Goal: Task Accomplishment & Management: Use online tool/utility

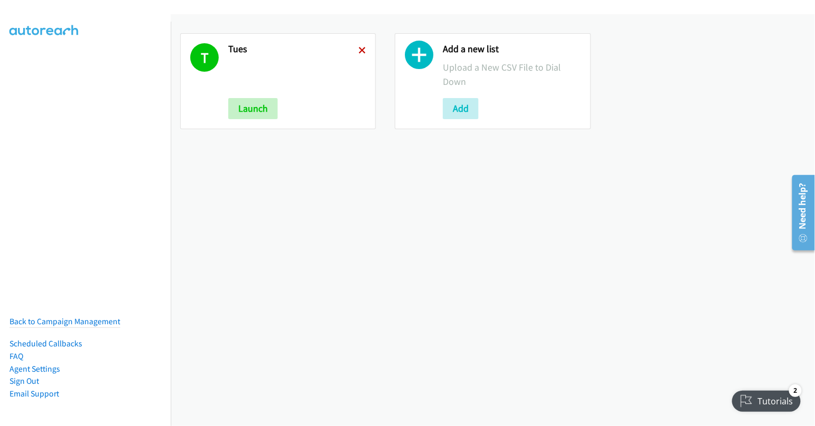
click at [359, 52] on icon at bounding box center [362, 50] width 7 height 7
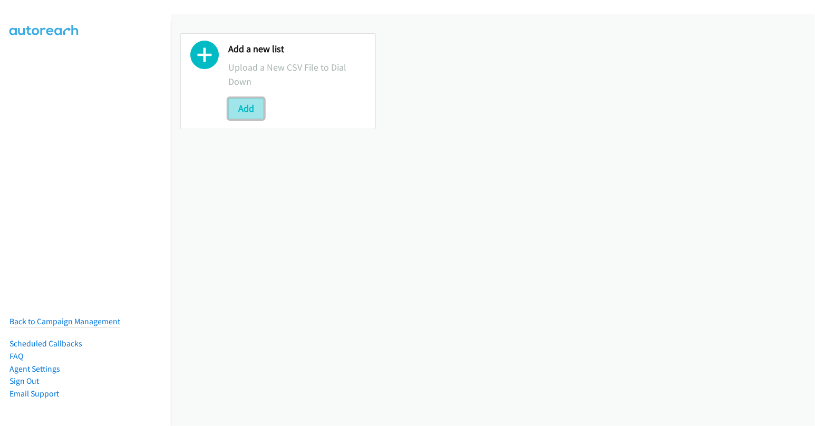
click at [250, 108] on button "Add" at bounding box center [246, 108] width 36 height 21
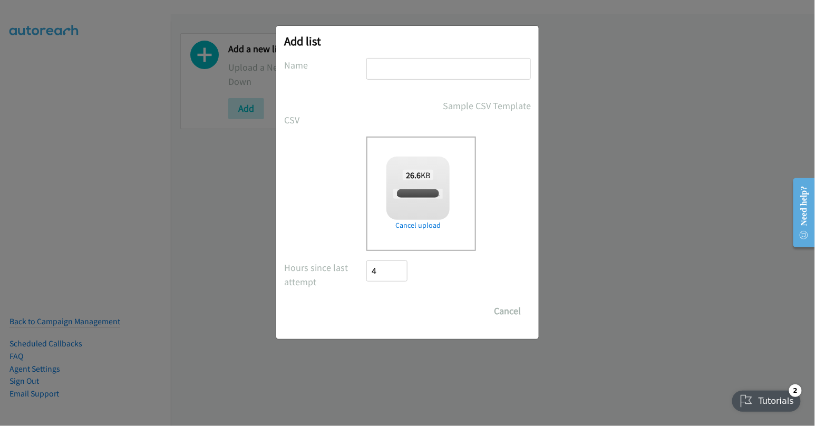
click at [429, 70] on input "text" at bounding box center [449, 69] width 165 height 22
checkbox input "true"
type input "wed"
click at [396, 315] on input "Save List" at bounding box center [394, 311] width 55 height 21
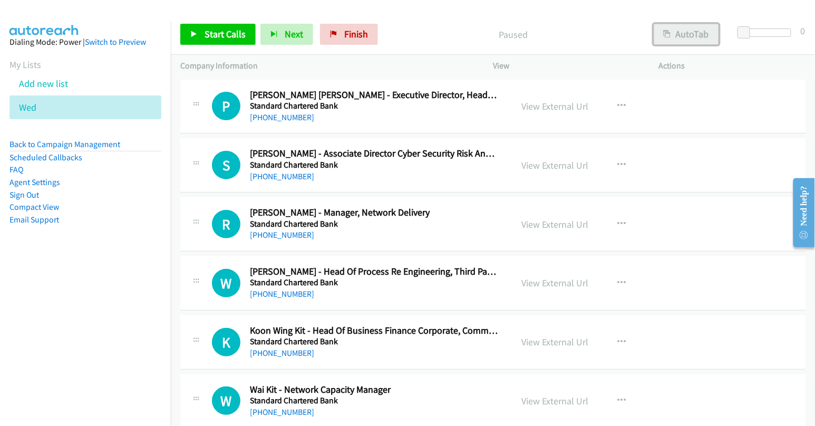
click at [677, 34] on button "AutoTab" at bounding box center [686, 34] width 65 height 21
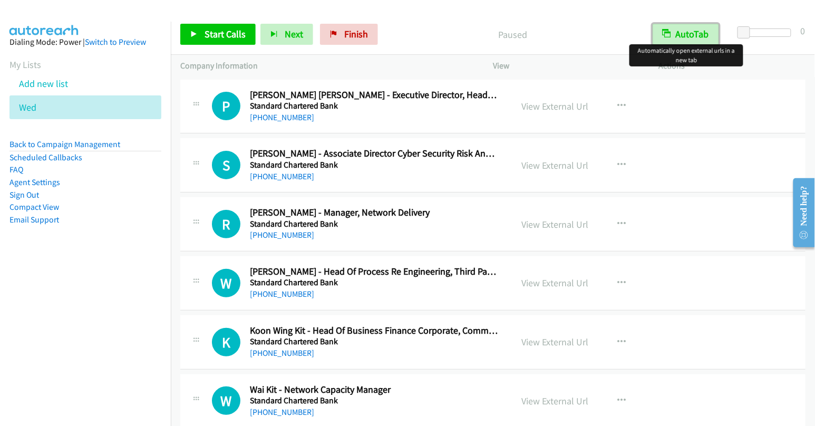
click at [677, 34] on button "AutoTab" at bounding box center [686, 34] width 66 height 21
click at [675, 43] on button "AutoTab" at bounding box center [686, 34] width 65 height 21
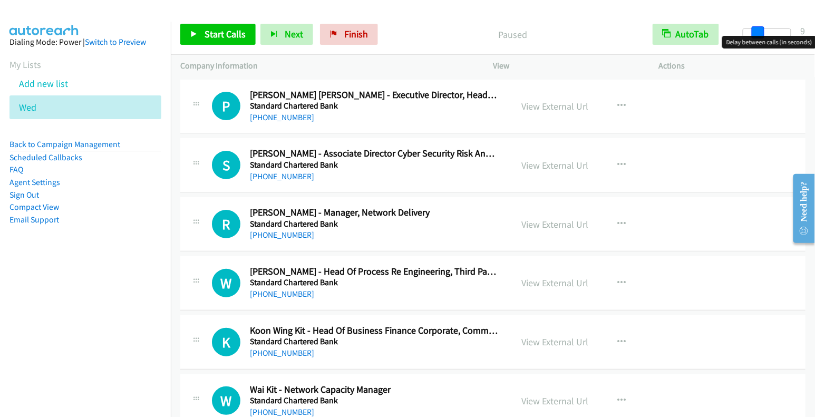
drag, startPoint x: 741, startPoint y: 30, endPoint x: 756, endPoint y: 36, distance: 16.3
click at [756, 36] on body "Start Calls Pause Next Finish Paused AutoTab AutoTab 9 Company Information Info…" at bounding box center [407, 25] width 815 height 50
click at [756, 36] on body "Start Calls Pause Next Finish Paused AutoTab AutoTab 8 Company Information Info…" at bounding box center [407, 25] width 815 height 50
click at [568, 110] on link "View External Url" at bounding box center [555, 106] width 67 height 12
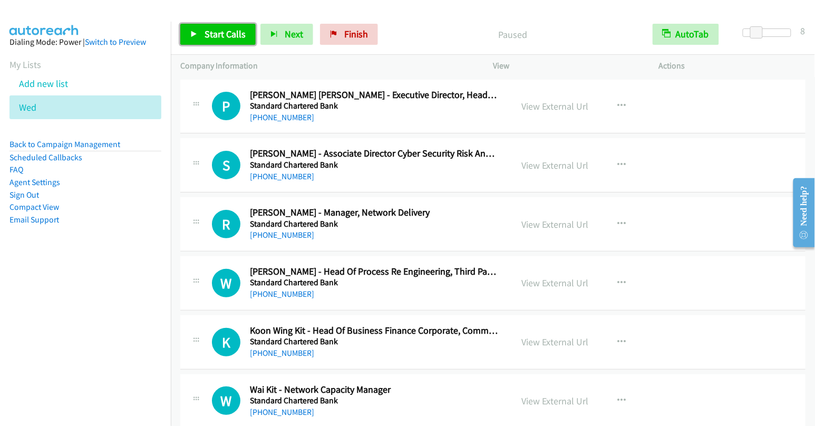
click at [226, 34] on span "Start Calls" at bounding box center [225, 34] width 41 height 12
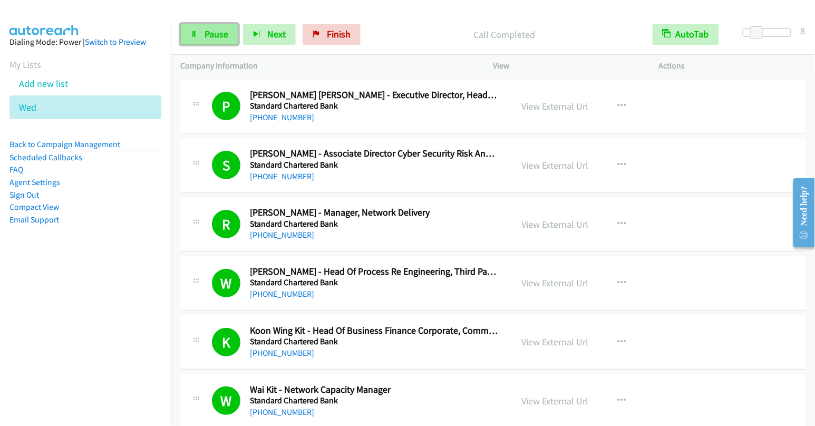
click at [205, 34] on span "Pause" at bounding box center [217, 34] width 24 height 12
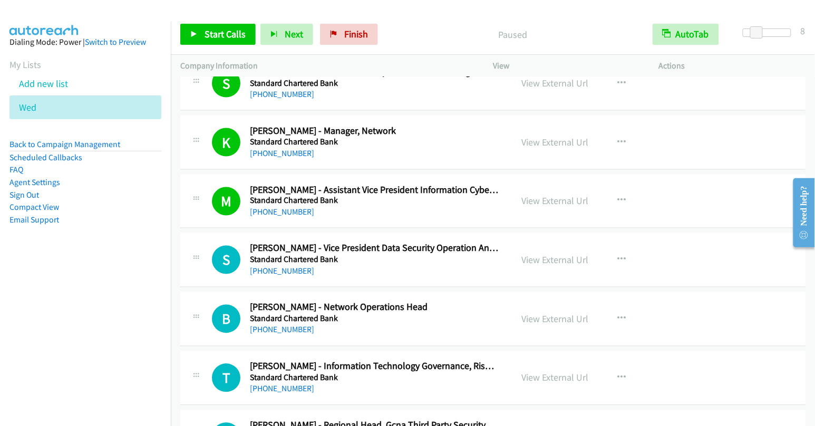
scroll to position [525, 0]
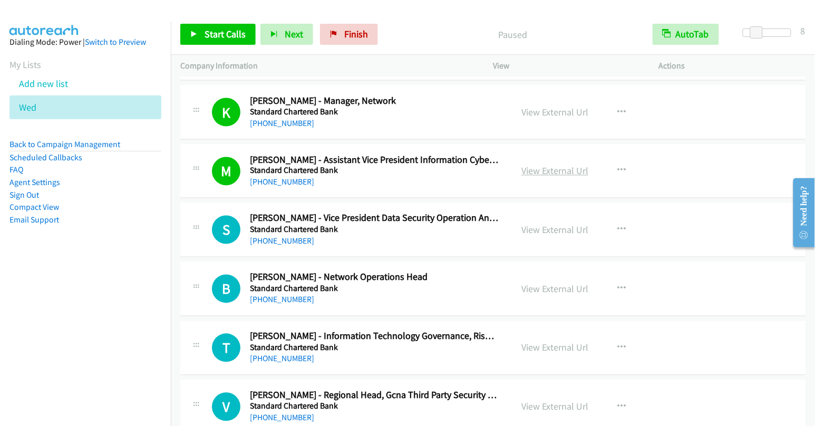
click at [542, 166] on link "View External Url" at bounding box center [555, 171] width 67 height 12
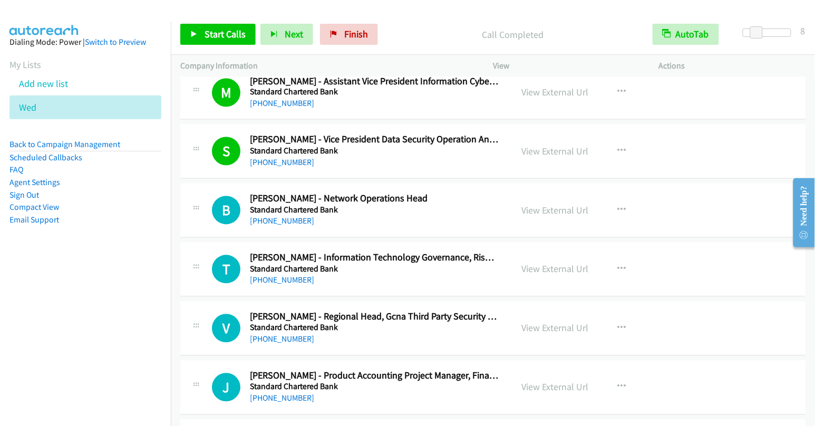
scroll to position [604, 0]
click at [618, 207] on icon "button" at bounding box center [622, 210] width 8 height 8
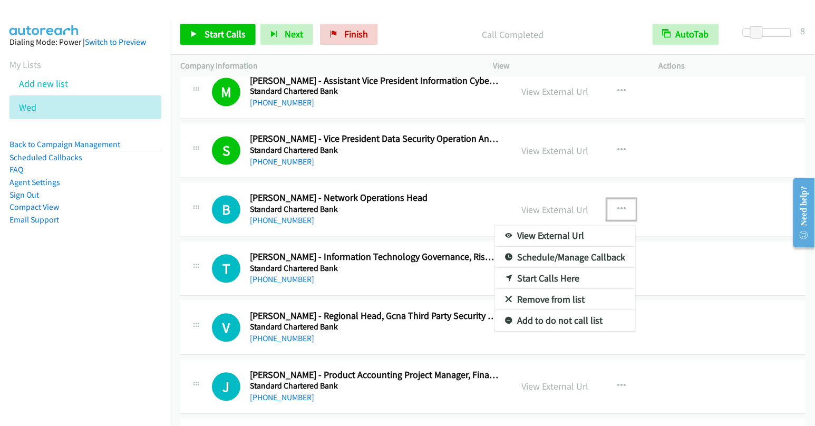
click at [557, 273] on link "Start Calls Here" at bounding box center [565, 278] width 140 height 21
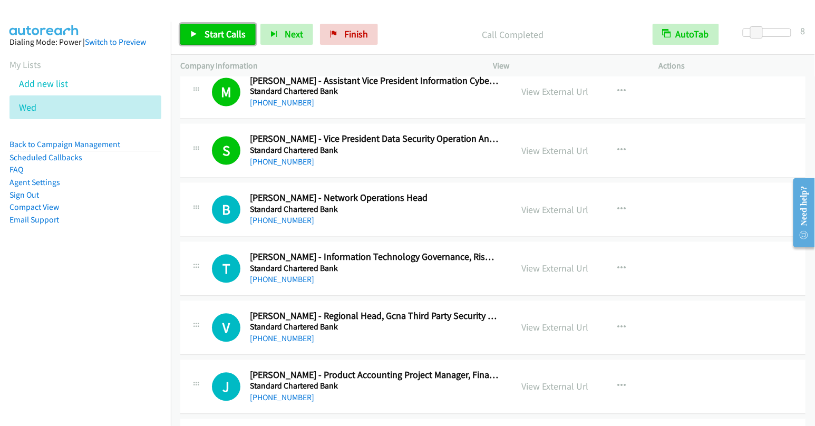
click at [225, 34] on span "Start Calls" at bounding box center [225, 34] width 41 height 12
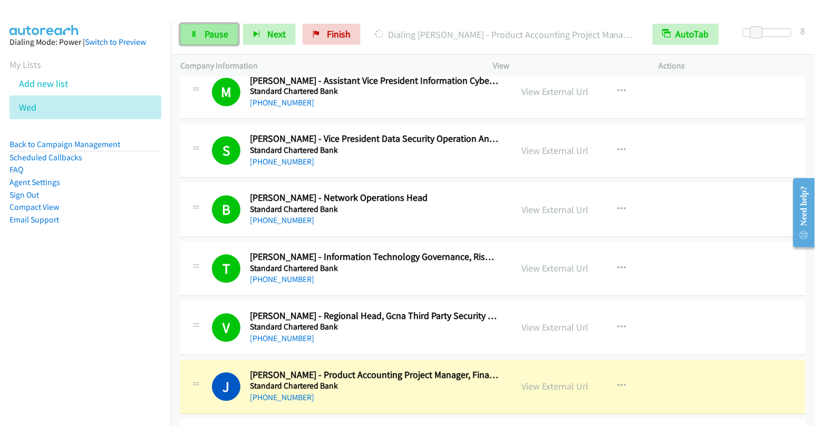
click at [206, 31] on span "Pause" at bounding box center [217, 34] width 24 height 12
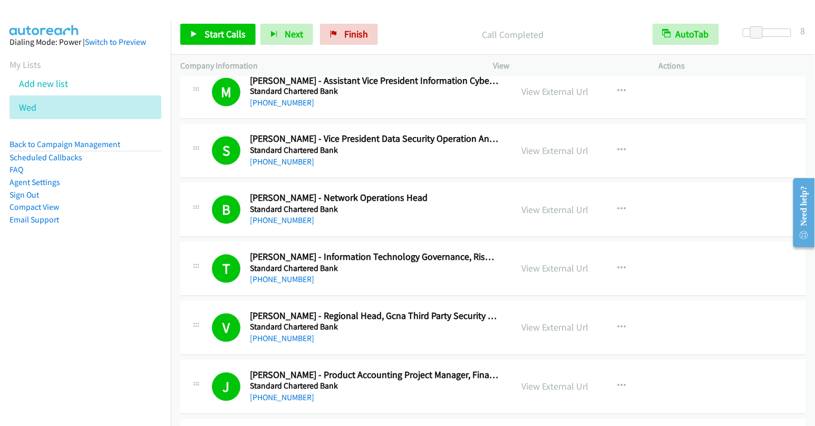
scroll to position [851, 0]
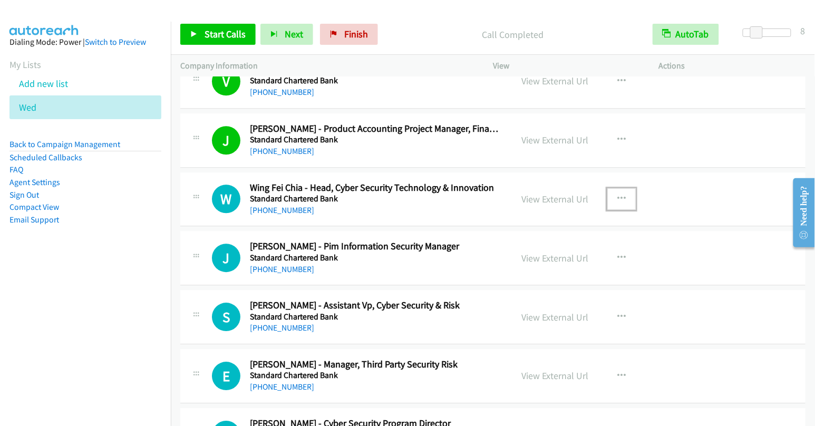
click at [618, 195] on icon "button" at bounding box center [622, 199] width 8 height 8
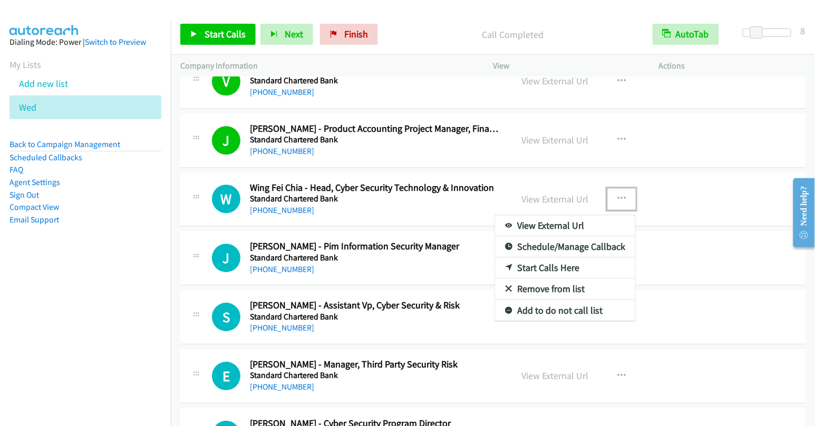
click at [566, 261] on link "Start Calls Here" at bounding box center [565, 267] width 140 height 21
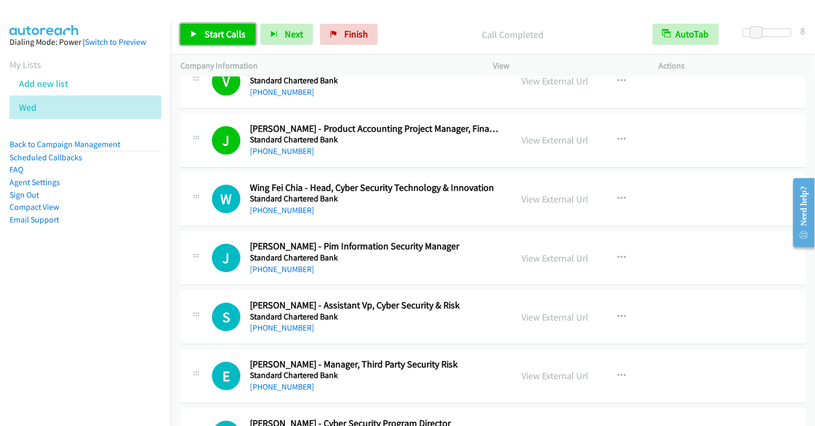
click at [206, 31] on span "Start Calls" at bounding box center [225, 34] width 41 height 12
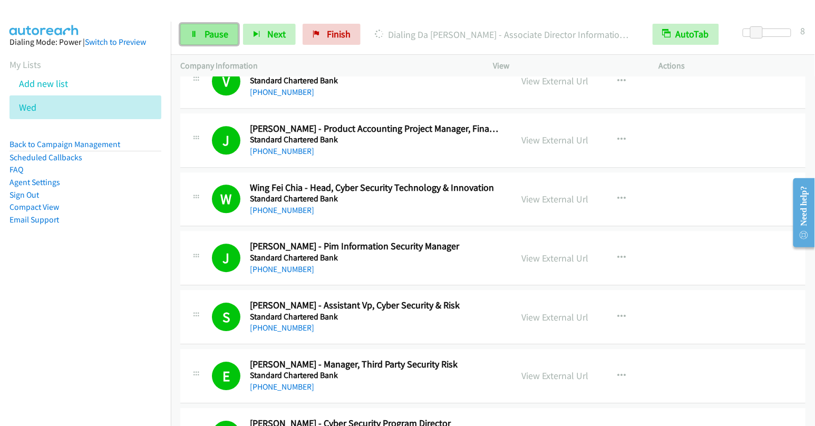
click at [216, 31] on span "Pause" at bounding box center [217, 34] width 24 height 12
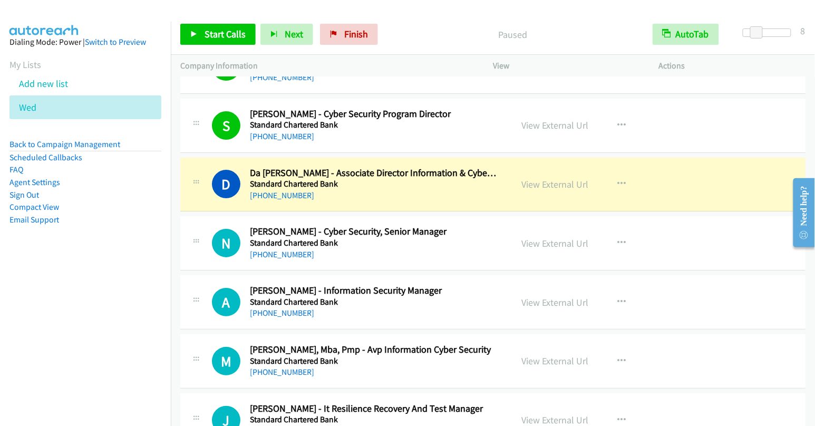
scroll to position [1165, 0]
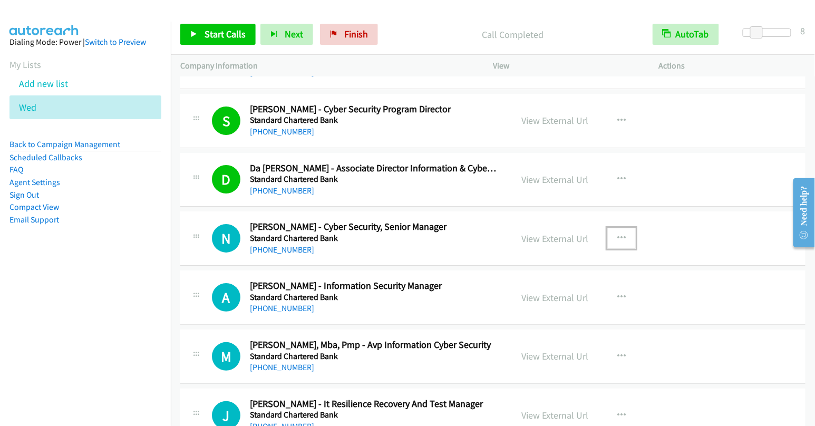
click at [619, 234] on icon "button" at bounding box center [622, 238] width 8 height 8
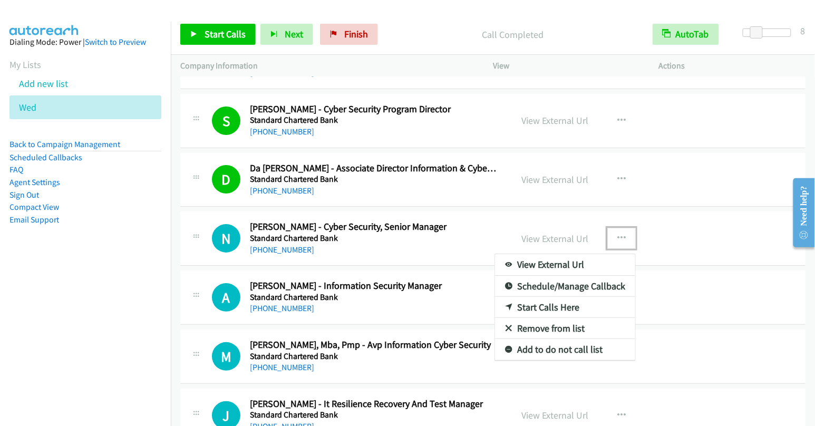
click at [577, 302] on link "Start Calls Here" at bounding box center [565, 307] width 140 height 21
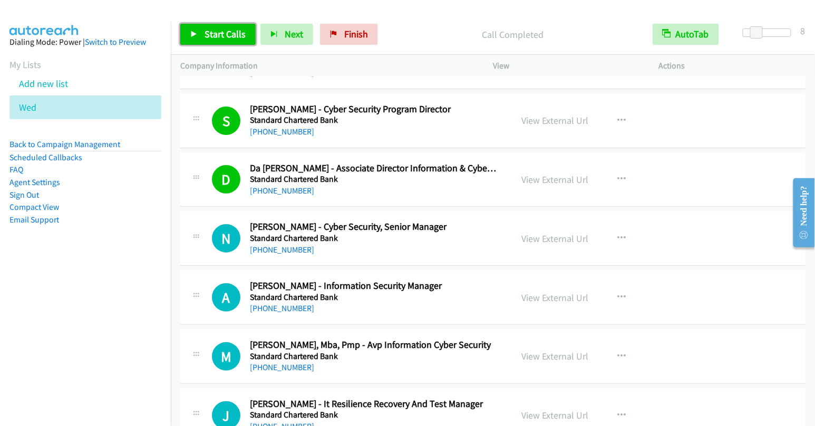
click at [212, 34] on span "Start Calls" at bounding box center [225, 34] width 41 height 12
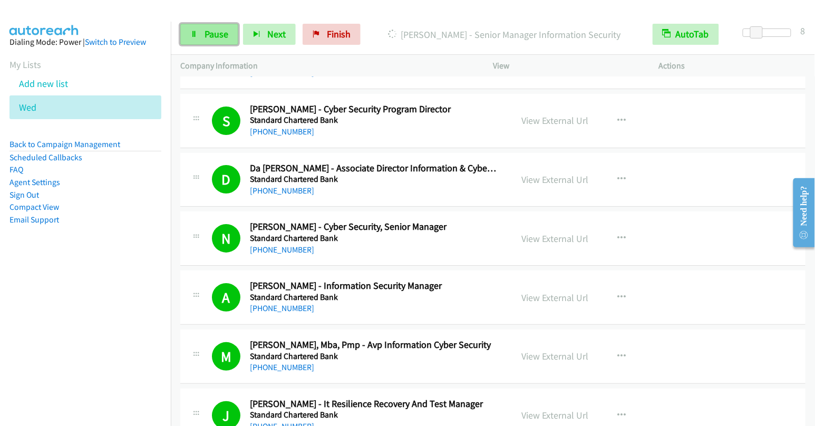
click at [206, 34] on span "Pause" at bounding box center [217, 34] width 24 height 12
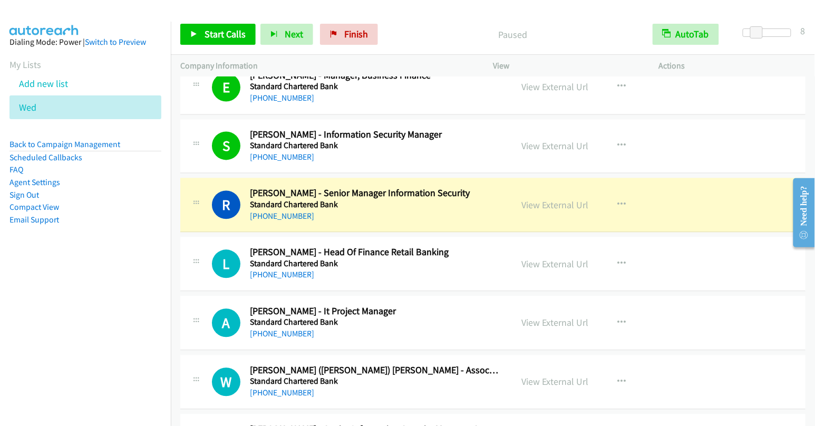
scroll to position [1872, 0]
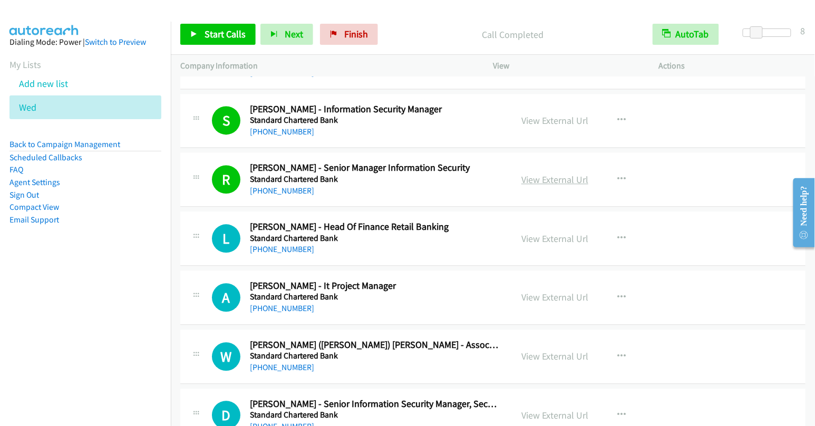
click at [567, 174] on link "View External Url" at bounding box center [555, 180] width 67 height 12
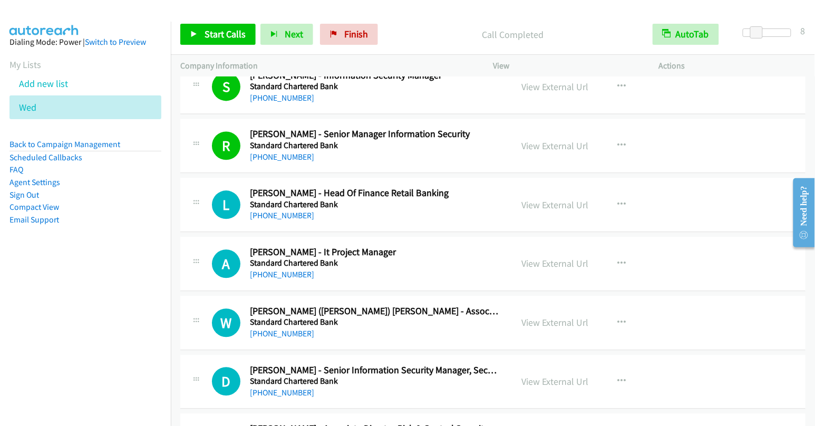
scroll to position [1923, 0]
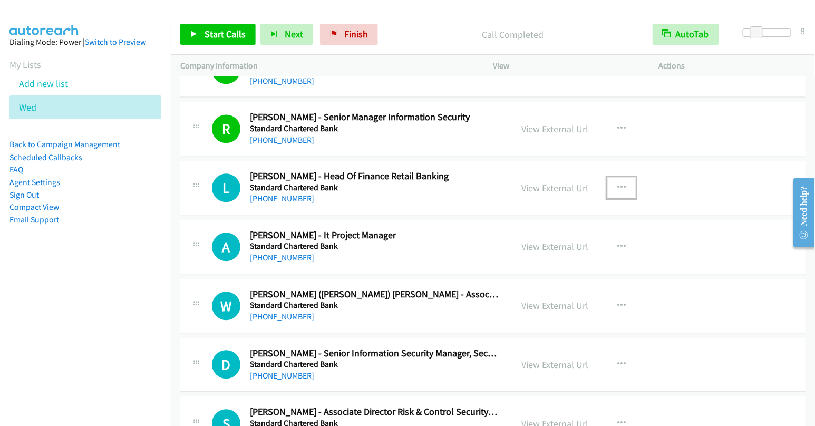
click at [620, 184] on icon "button" at bounding box center [622, 188] width 8 height 8
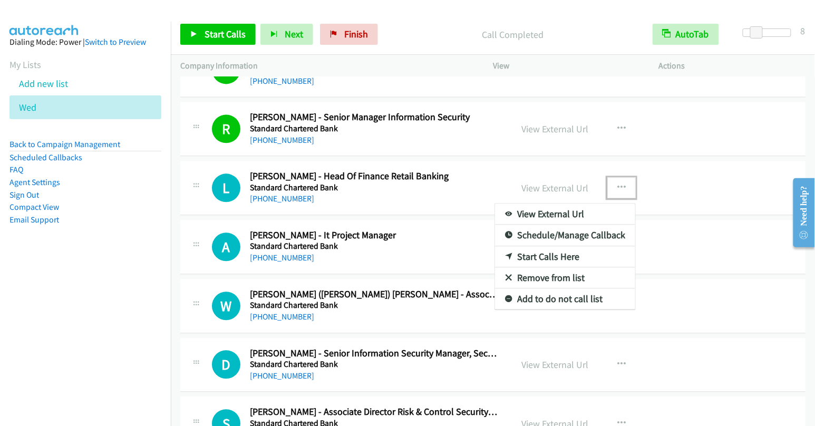
click at [560, 248] on link "Start Calls Here" at bounding box center [565, 256] width 140 height 21
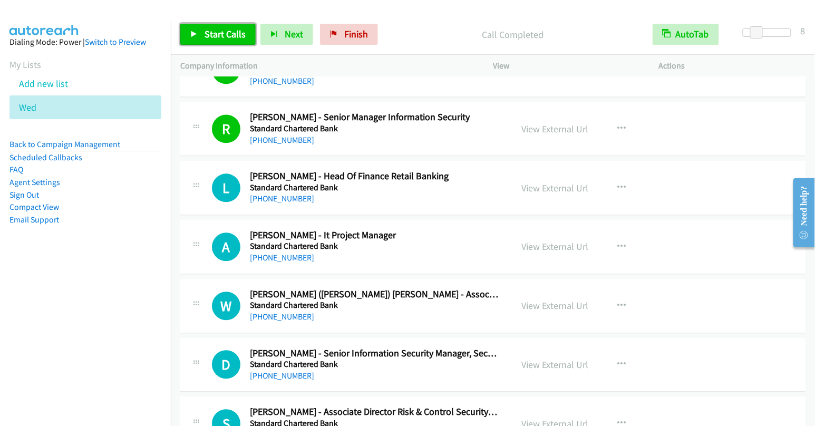
click at [221, 33] on span "Start Calls" at bounding box center [225, 34] width 41 height 12
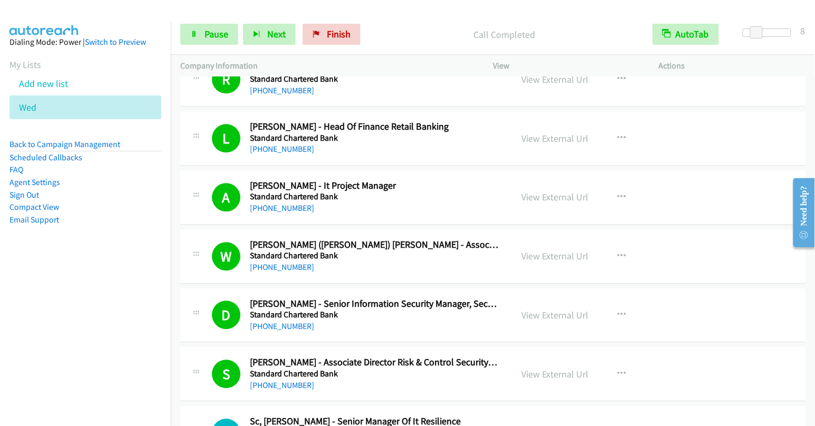
scroll to position [2238, 0]
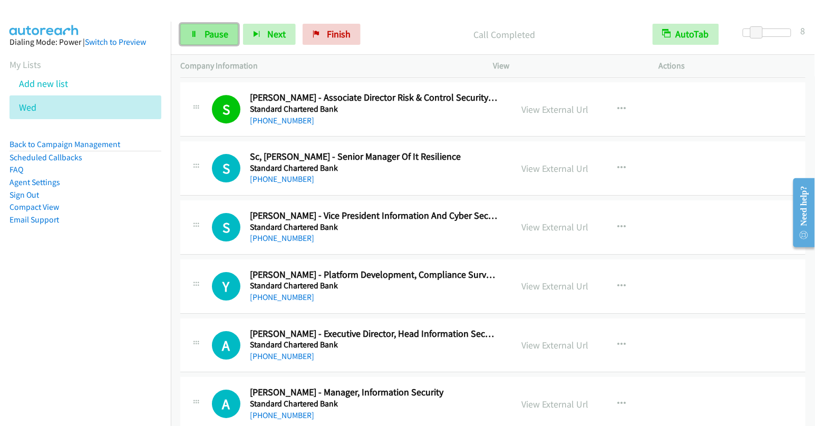
click at [211, 40] on link "Pause" at bounding box center [209, 34] width 58 height 21
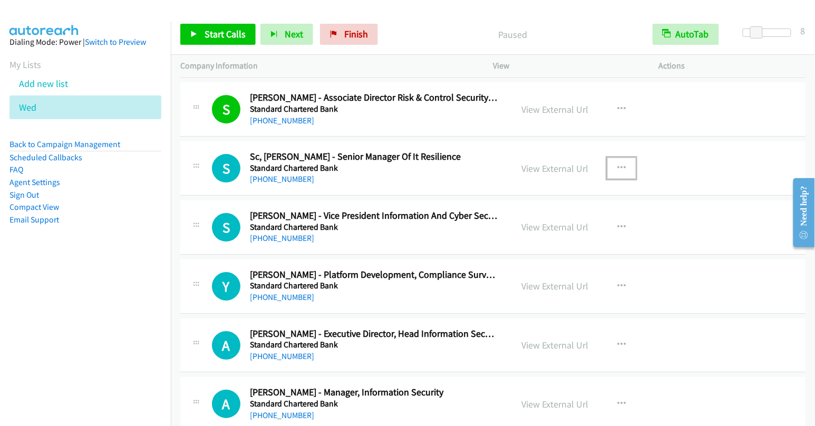
click at [618, 164] on icon "button" at bounding box center [622, 168] width 8 height 8
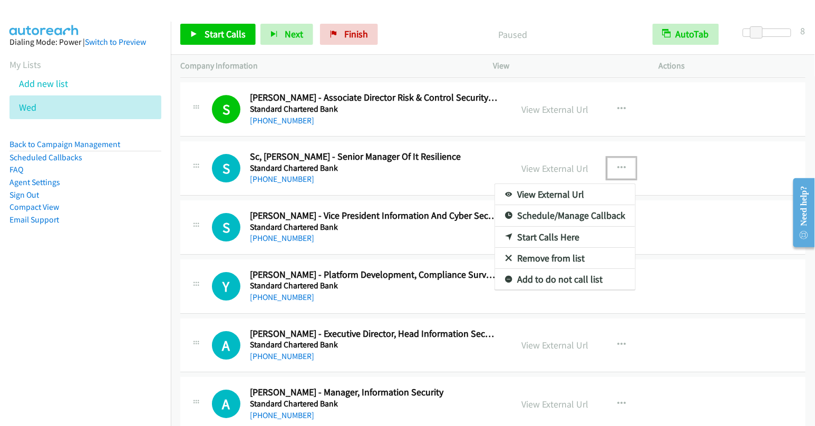
click at [548, 227] on link "Start Calls Here" at bounding box center [565, 237] width 140 height 21
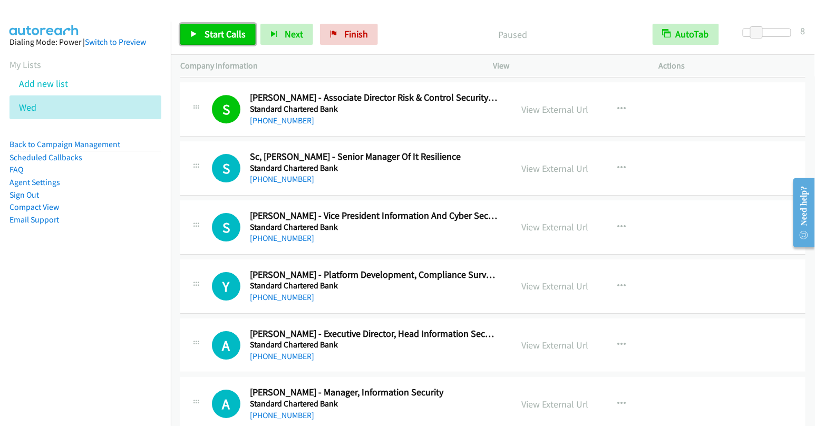
click at [227, 40] on link "Start Calls" at bounding box center [217, 34] width 75 height 21
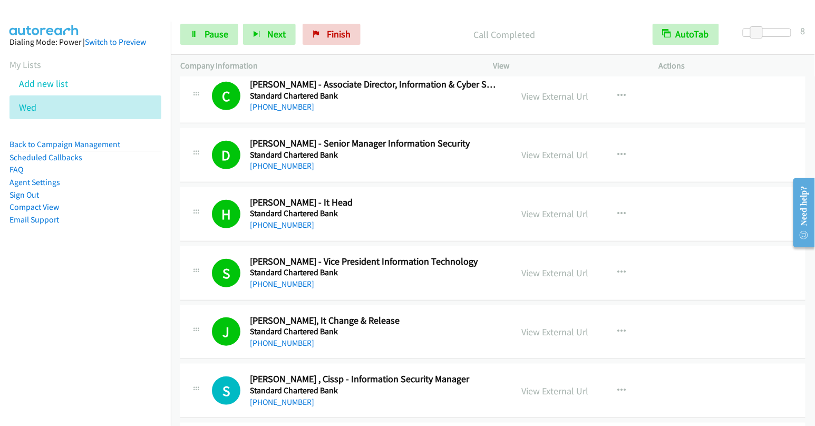
scroll to position [2714, 0]
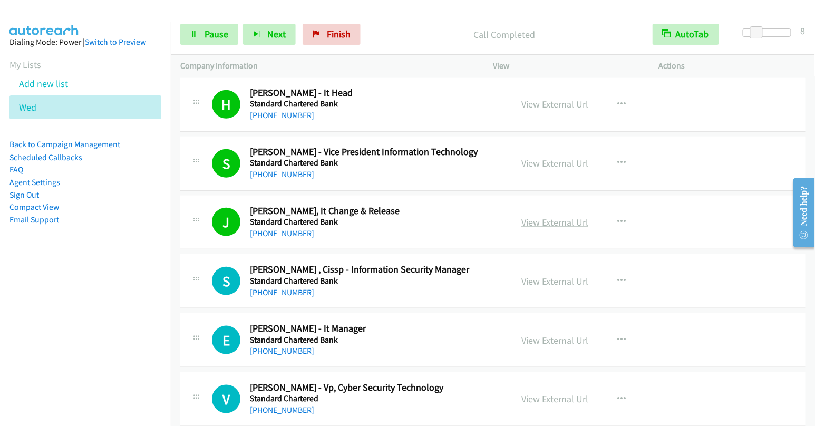
click at [555, 216] on link "View External Url" at bounding box center [555, 222] width 67 height 12
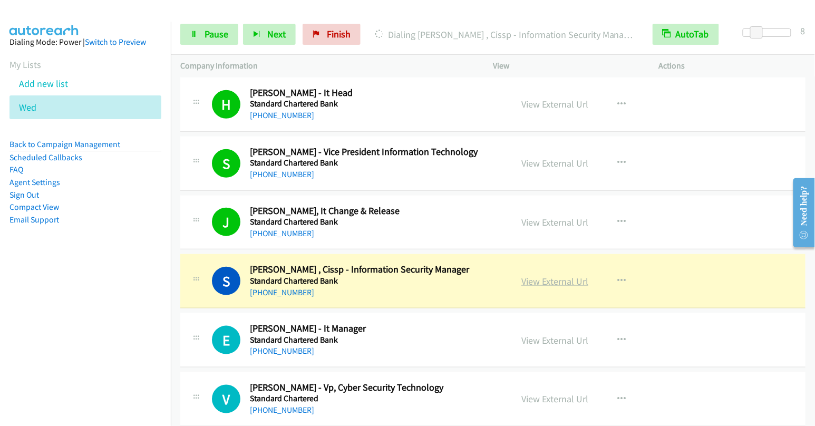
click at [545, 275] on link "View External Url" at bounding box center [555, 281] width 67 height 12
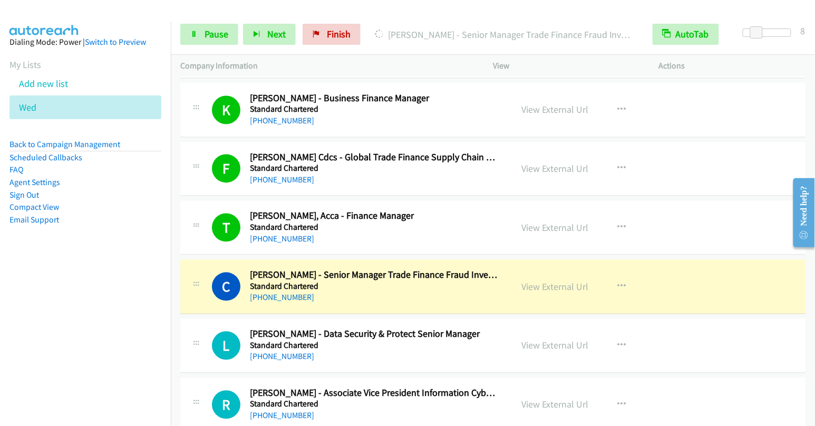
scroll to position [3078, 0]
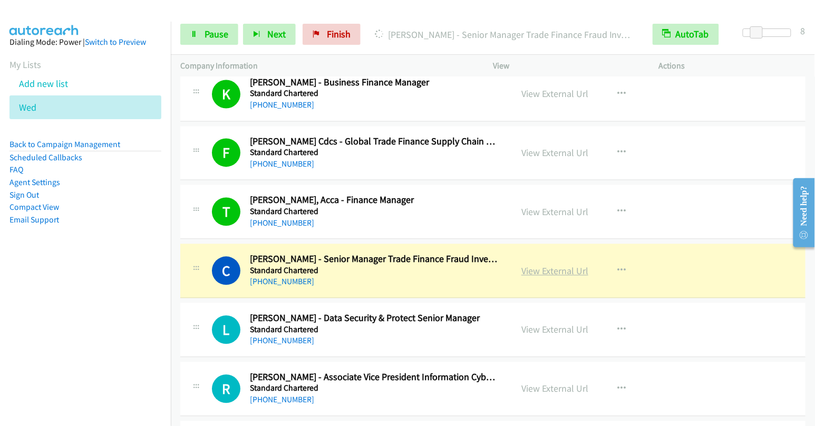
click at [558, 265] on link "View External Url" at bounding box center [555, 271] width 67 height 12
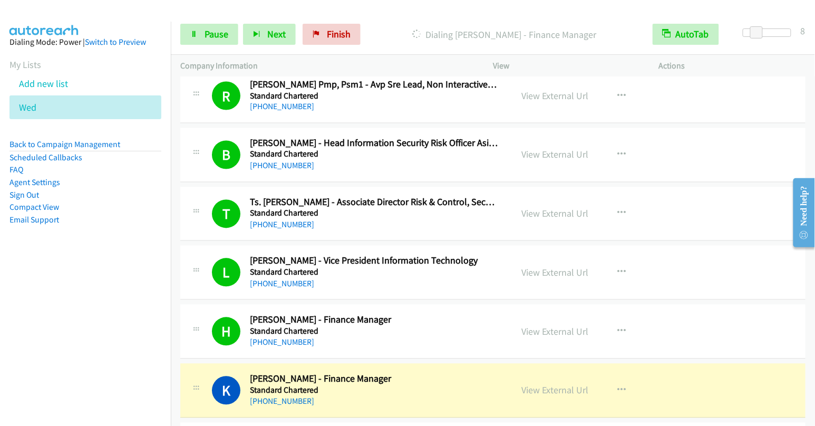
scroll to position [4410, 0]
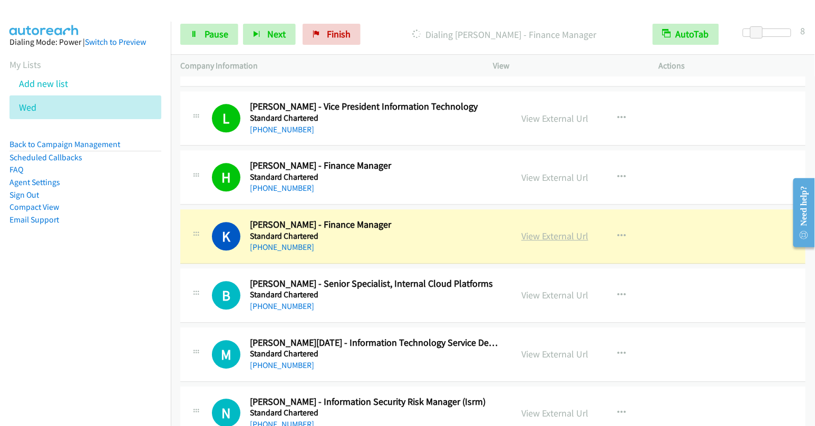
click at [550, 230] on link "View External Url" at bounding box center [555, 236] width 67 height 12
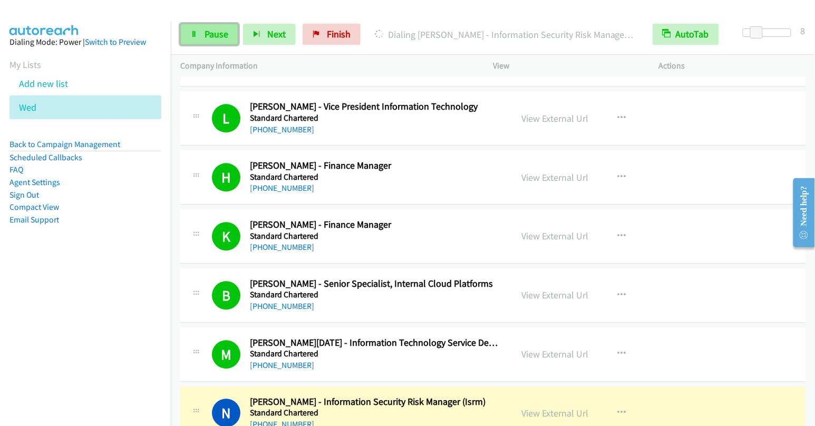
click at [217, 33] on span "Pause" at bounding box center [217, 34] width 24 height 12
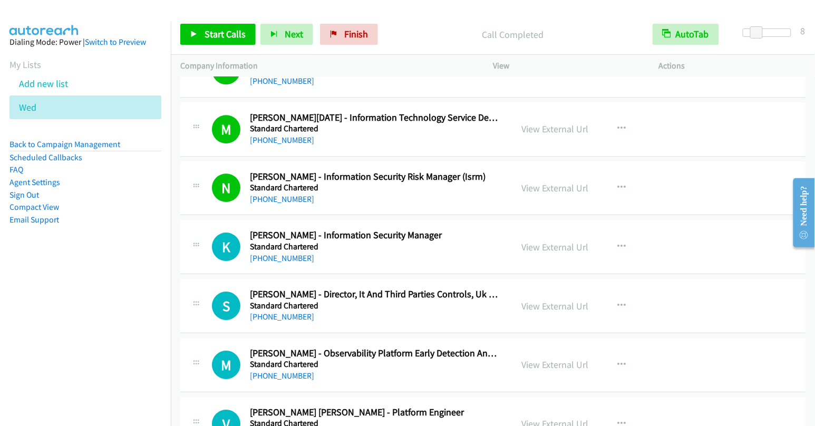
scroll to position [4636, 0]
click at [620, 242] on icon "button" at bounding box center [622, 246] width 8 height 8
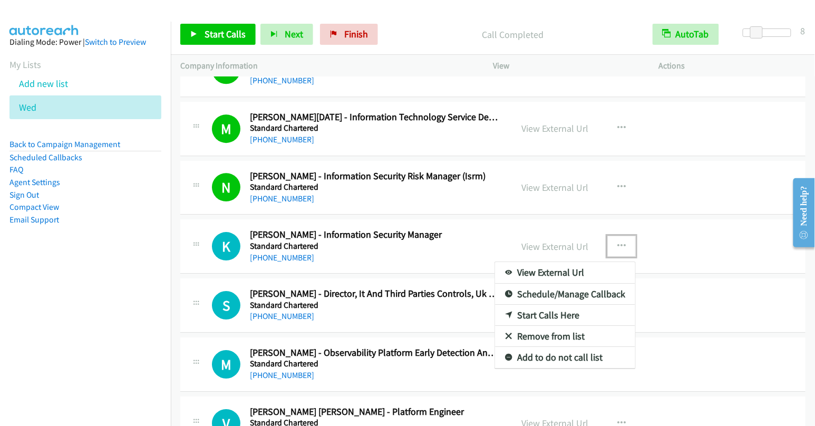
click at [561, 305] on link "Start Calls Here" at bounding box center [565, 315] width 140 height 21
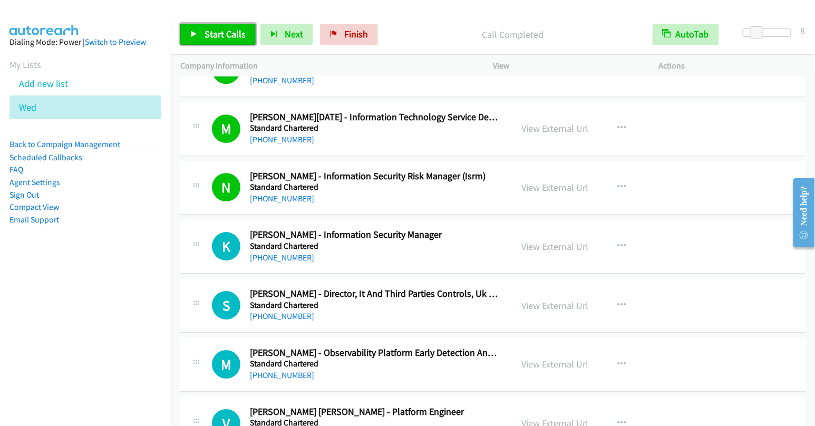
click at [230, 33] on span "Start Calls" at bounding box center [225, 34] width 41 height 12
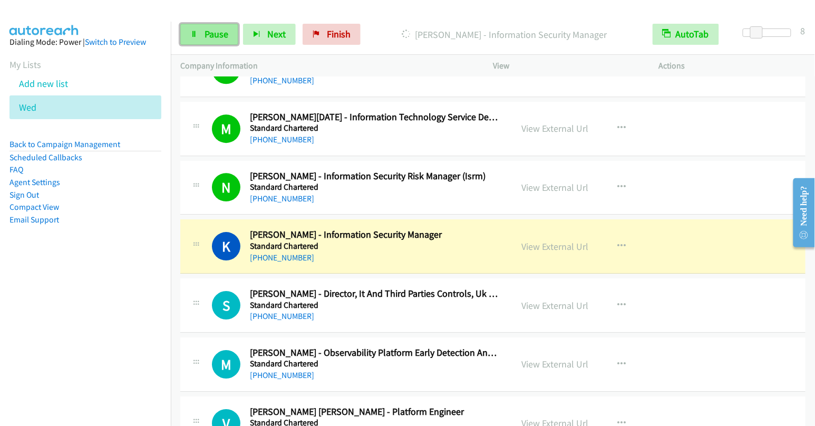
click at [196, 34] on icon at bounding box center [193, 34] width 7 height 7
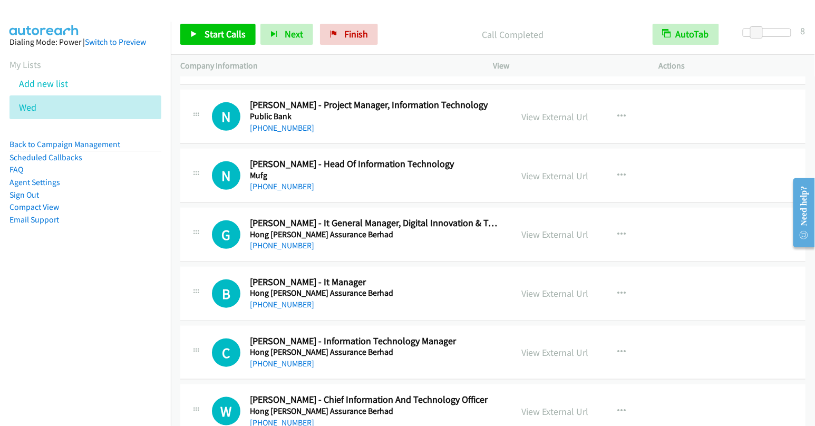
scroll to position [4816, 0]
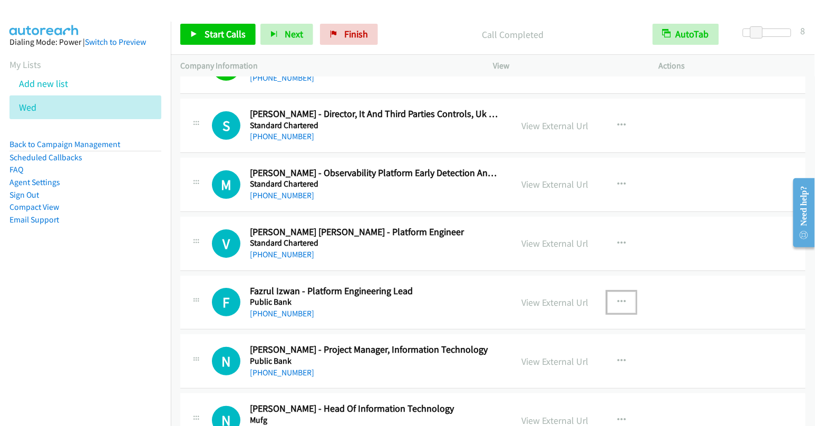
click at [618, 298] on icon "button" at bounding box center [622, 302] width 8 height 8
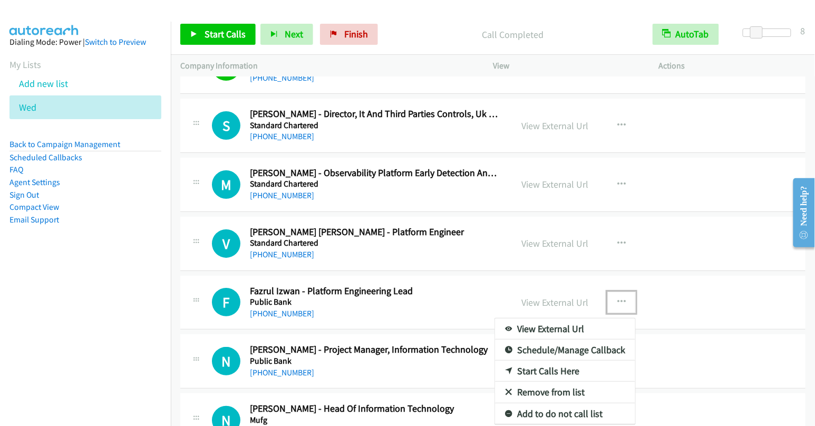
click at [551, 361] on link "Start Calls Here" at bounding box center [565, 371] width 140 height 21
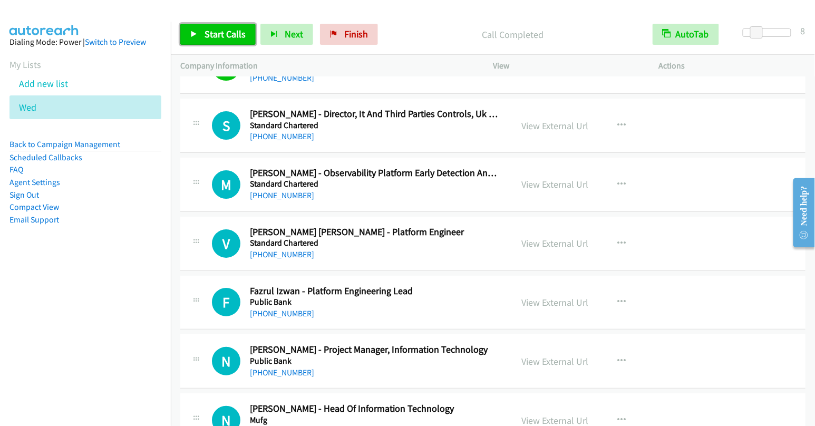
click at [208, 32] on span "Start Calls" at bounding box center [225, 34] width 41 height 12
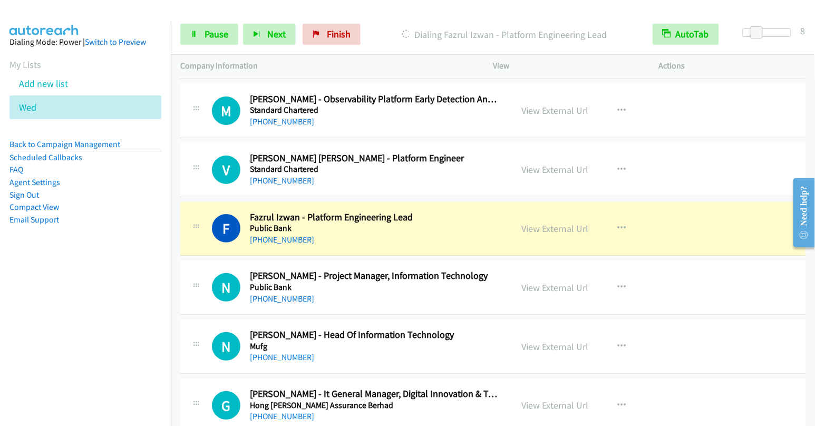
scroll to position [5018, 0]
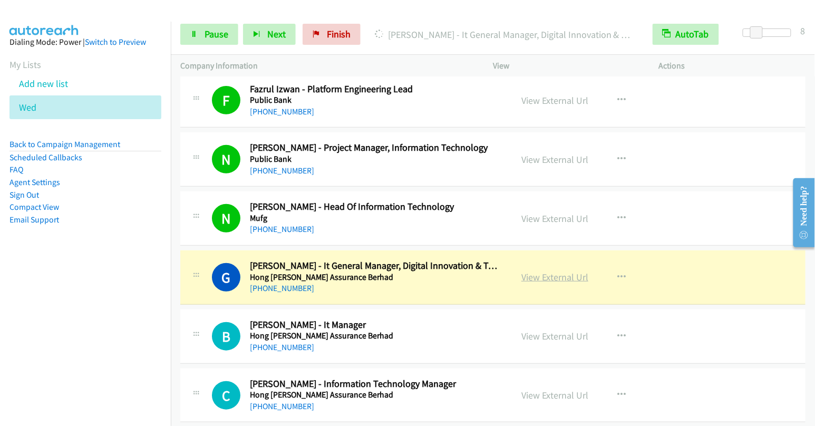
click at [555, 271] on link "View External Url" at bounding box center [555, 277] width 67 height 12
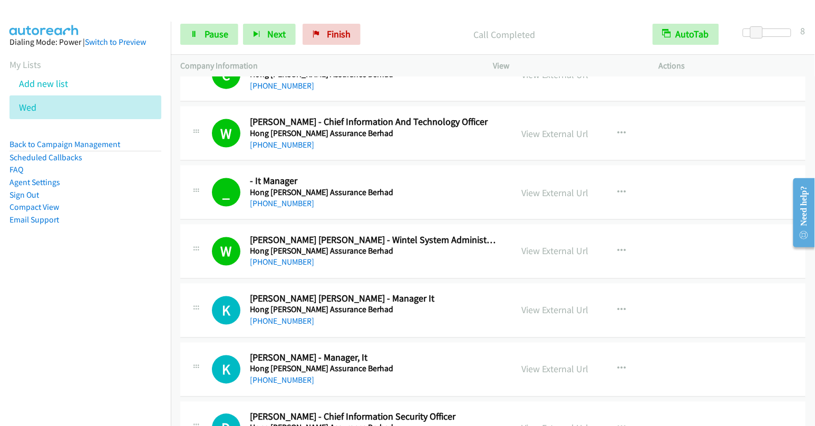
scroll to position [5441, 0]
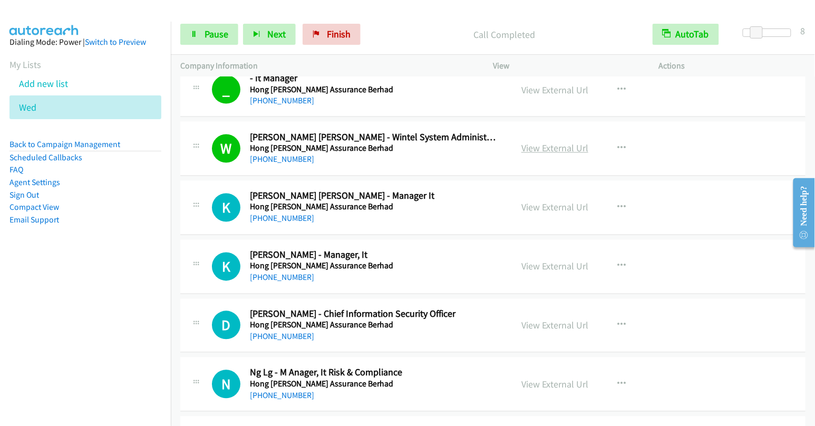
click at [550, 142] on link "View External Url" at bounding box center [555, 148] width 67 height 12
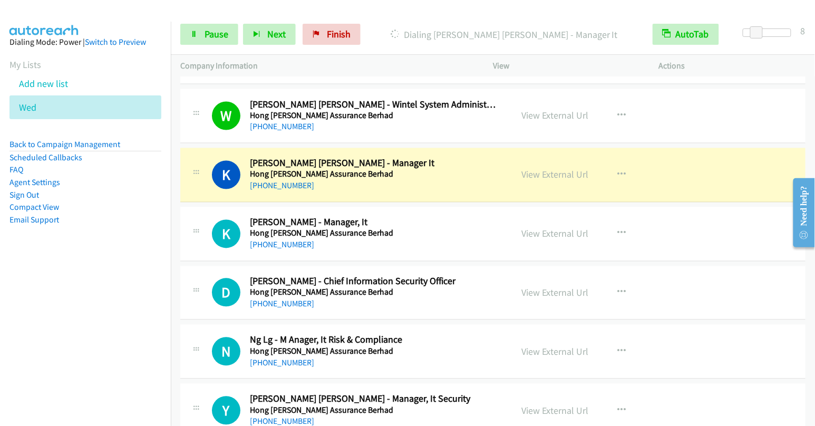
scroll to position [5489, 0]
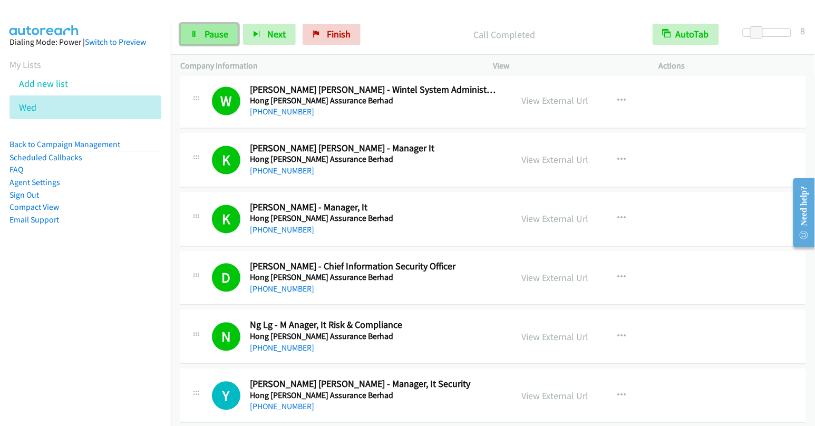
click at [206, 26] on link "Pause" at bounding box center [209, 34] width 58 height 21
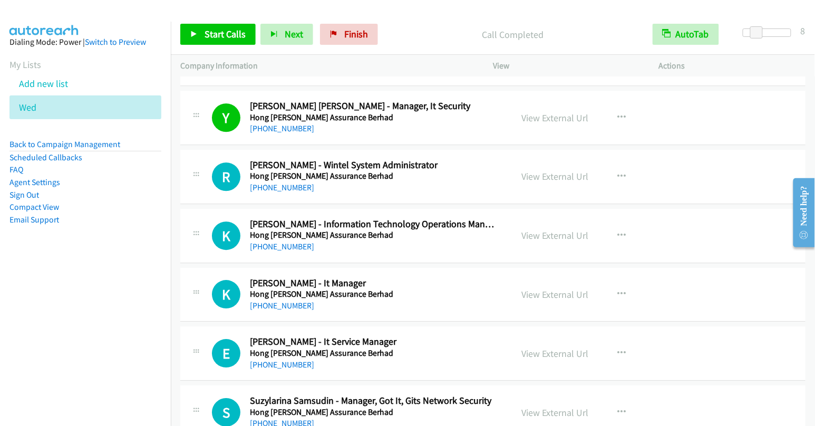
scroll to position [5768, 0]
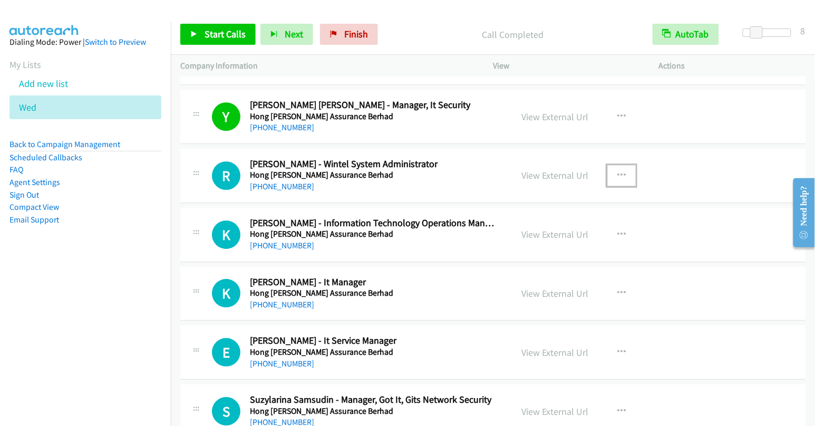
click at [613, 165] on button "button" at bounding box center [621, 175] width 28 height 21
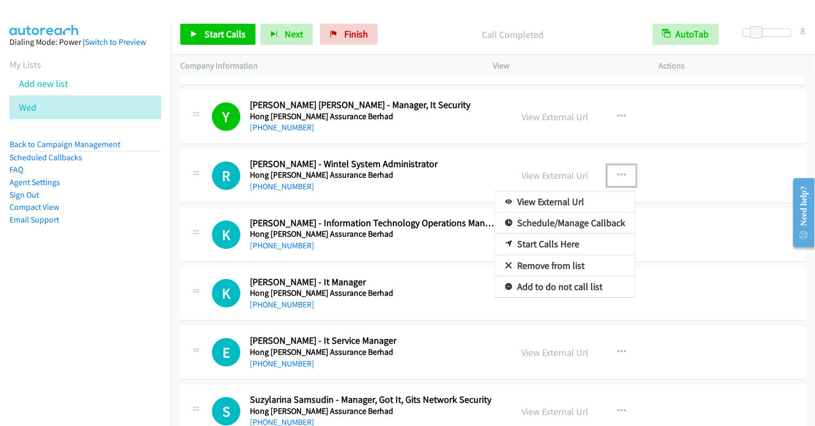
click at [550, 234] on link "Start Calls Here" at bounding box center [565, 244] width 140 height 21
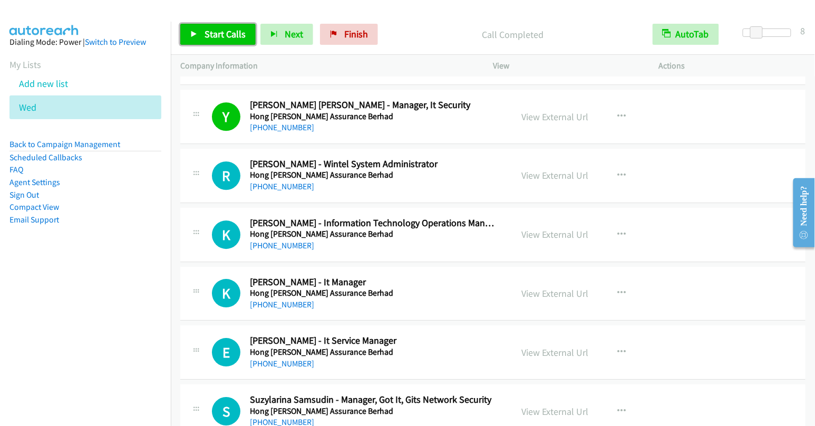
click at [226, 36] on span "Start Calls" at bounding box center [225, 34] width 41 height 12
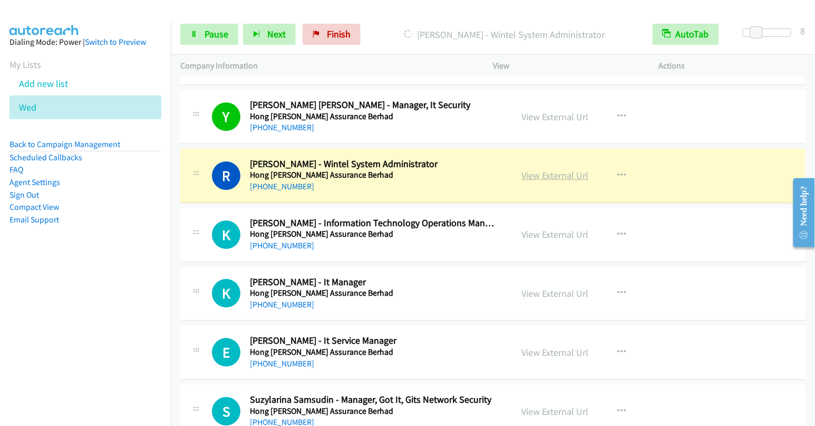
click at [545, 169] on link "View External Url" at bounding box center [555, 175] width 67 height 12
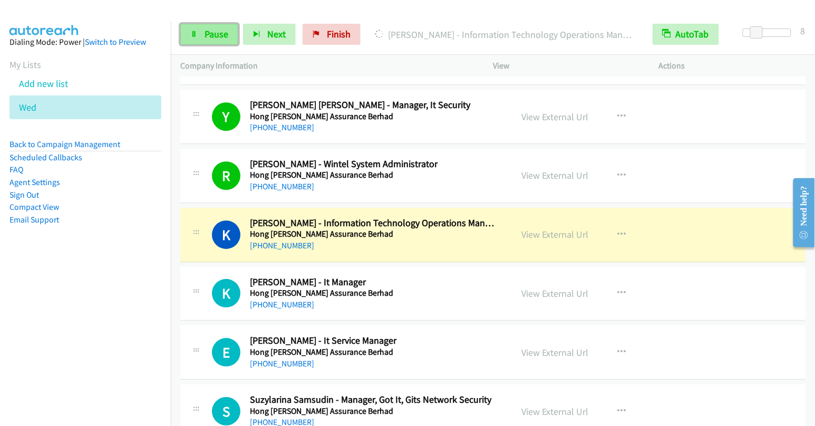
click at [202, 34] on link "Pause" at bounding box center [209, 34] width 58 height 21
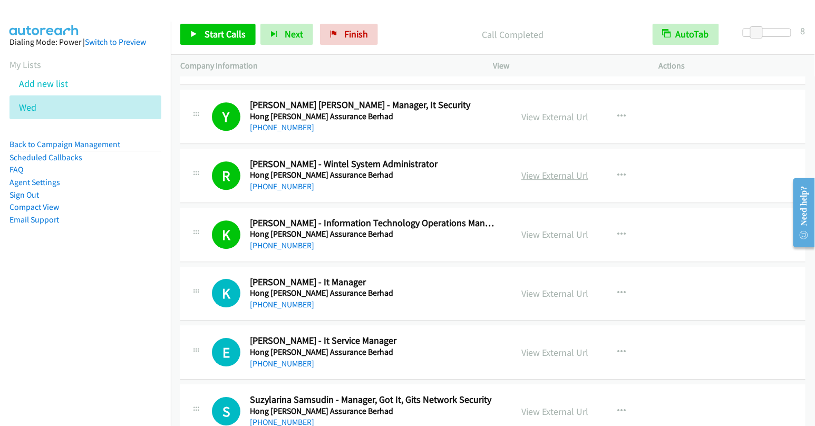
click at [553, 169] on link "View External Url" at bounding box center [555, 175] width 67 height 12
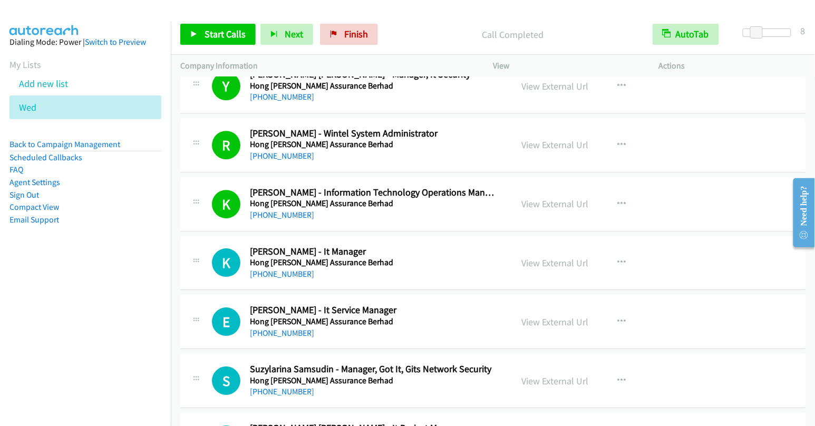
scroll to position [5820, 0]
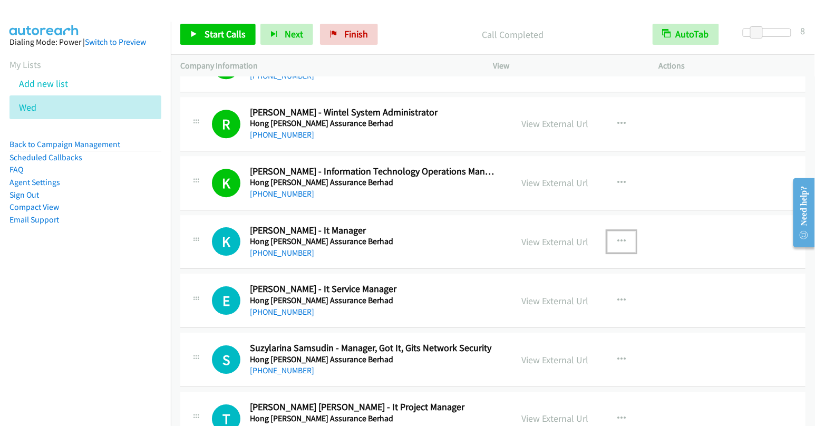
click at [611, 231] on button "button" at bounding box center [621, 241] width 28 height 21
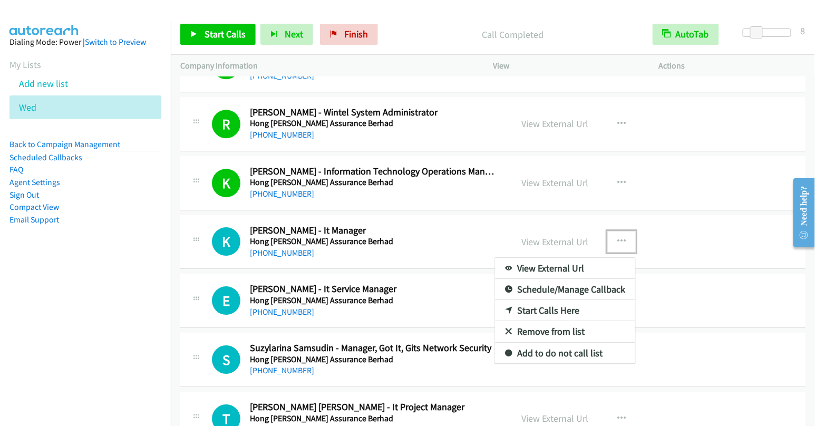
click at [563, 300] on link "Start Calls Here" at bounding box center [565, 310] width 140 height 21
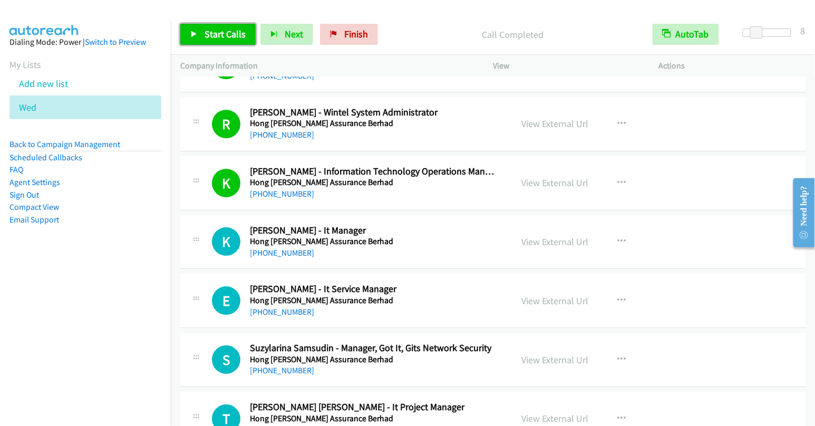
click at [242, 37] on span "Start Calls" at bounding box center [225, 34] width 41 height 12
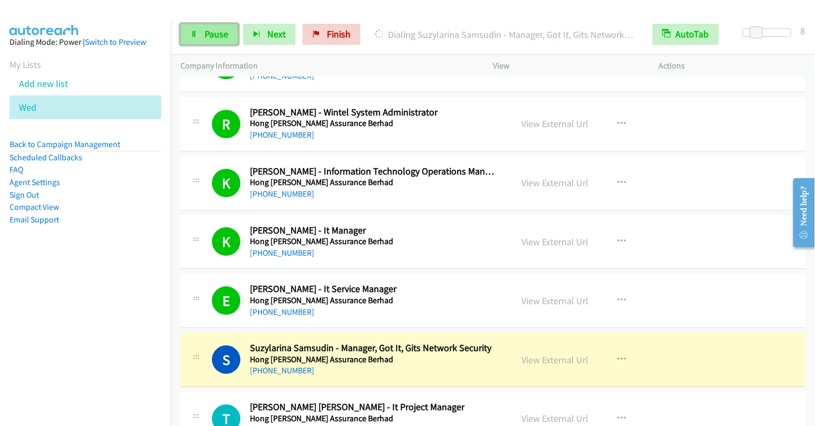
click at [210, 30] on span "Pause" at bounding box center [217, 34] width 24 height 12
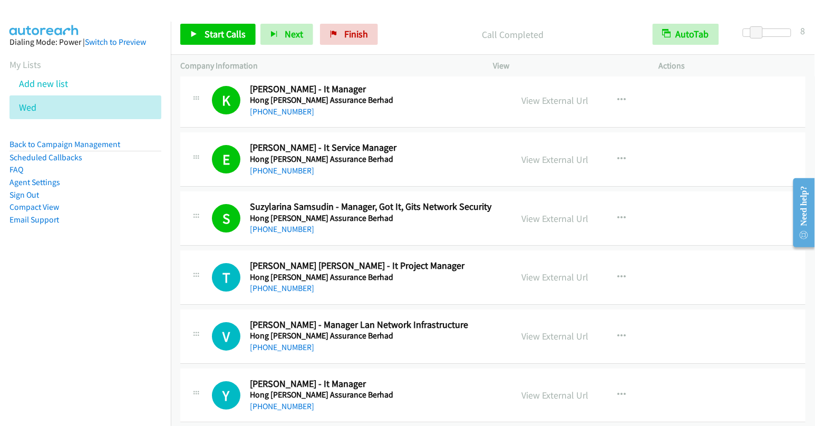
scroll to position [5971, 0]
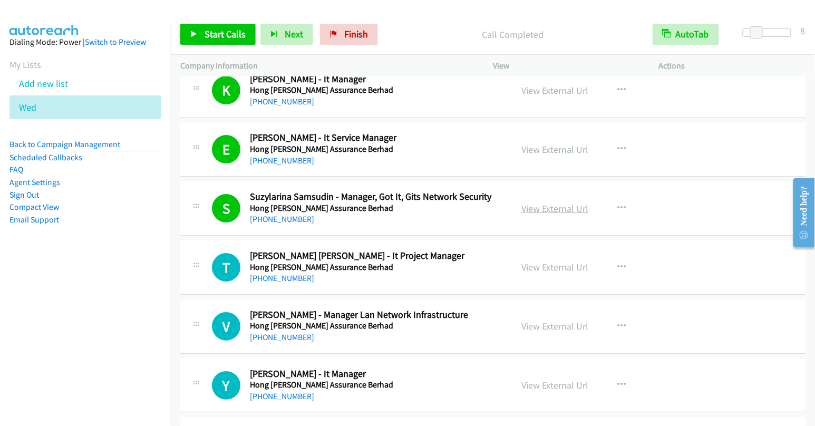
click at [563, 202] on link "View External Url" at bounding box center [555, 208] width 67 height 12
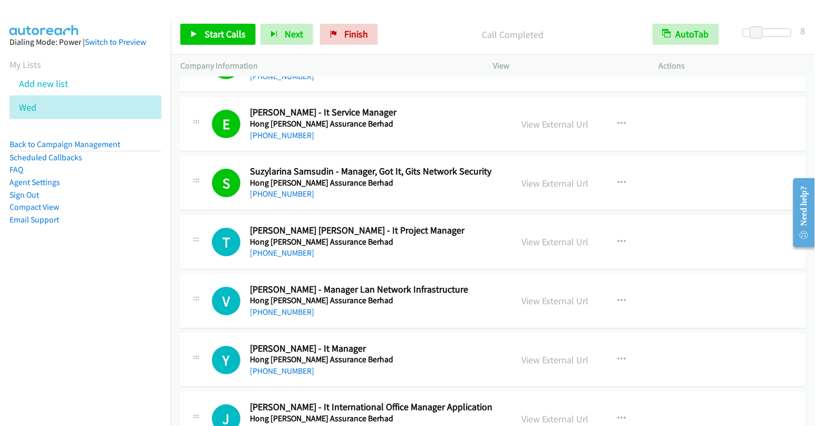
scroll to position [6023, 0]
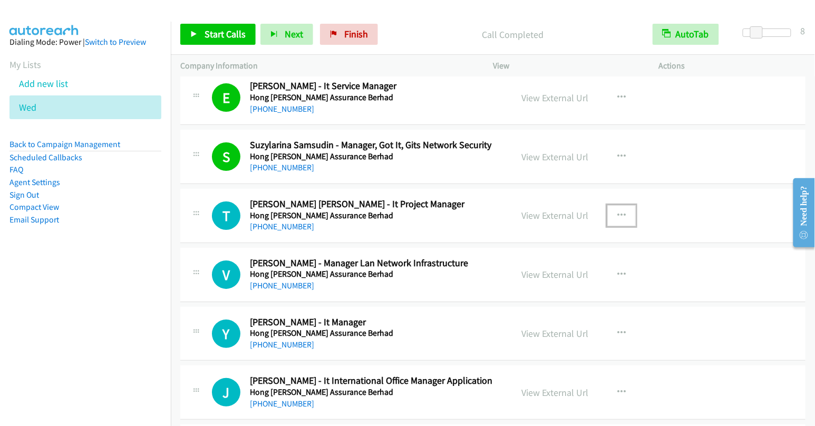
drag, startPoint x: 613, startPoint y: 185, endPoint x: 619, endPoint y: 267, distance: 82.4
click at [618, 211] on icon "button" at bounding box center [622, 215] width 8 height 8
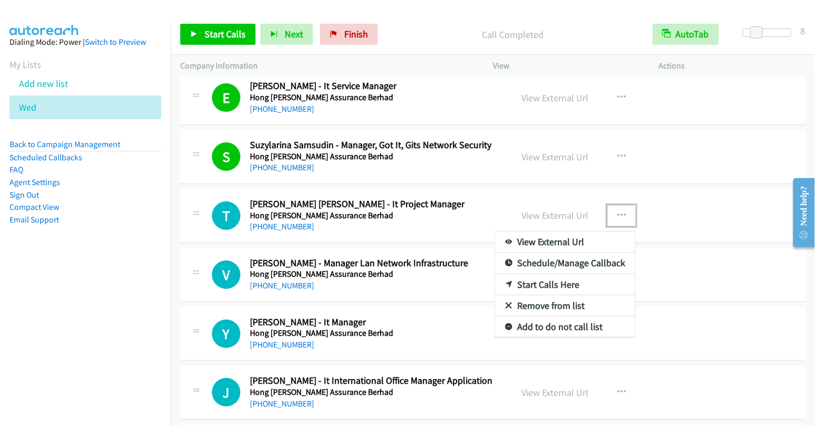
click at [544, 274] on link "Start Calls Here" at bounding box center [565, 284] width 140 height 21
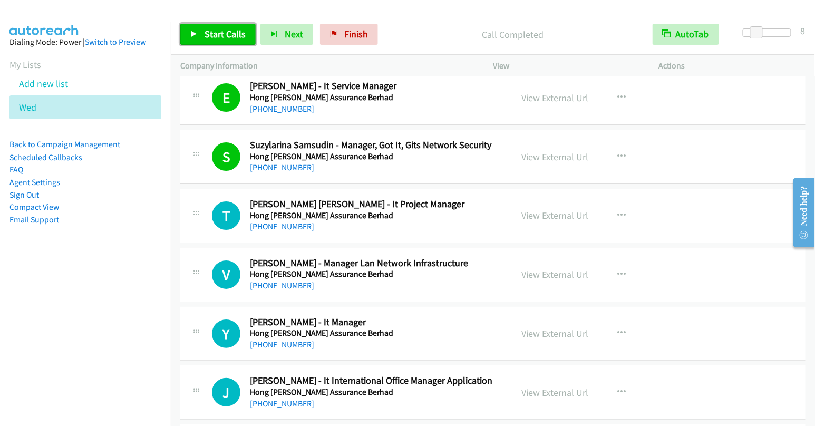
click at [217, 32] on span "Start Calls" at bounding box center [225, 34] width 41 height 12
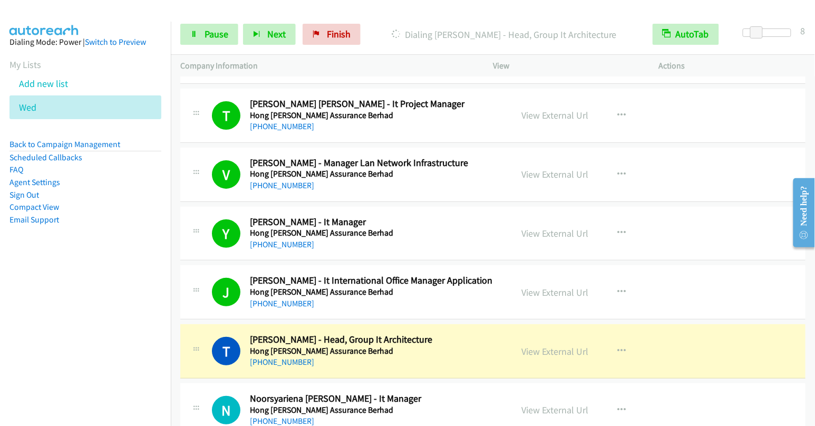
scroll to position [6123, 0]
click at [552, 345] on link "View External Url" at bounding box center [555, 351] width 67 height 12
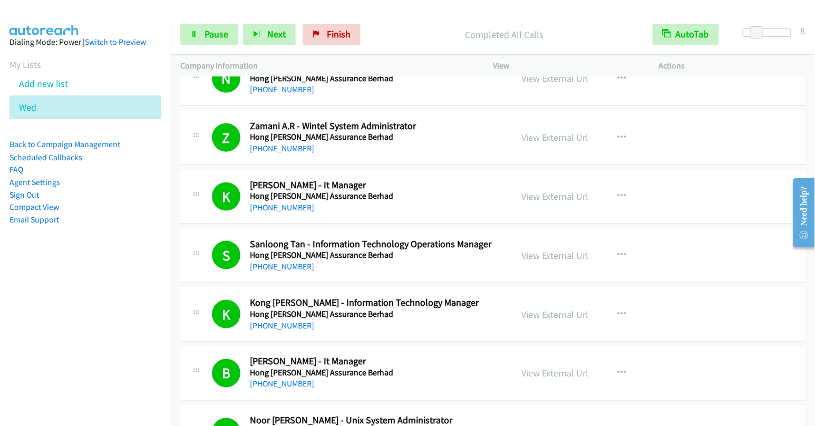
scroll to position [6476, 0]
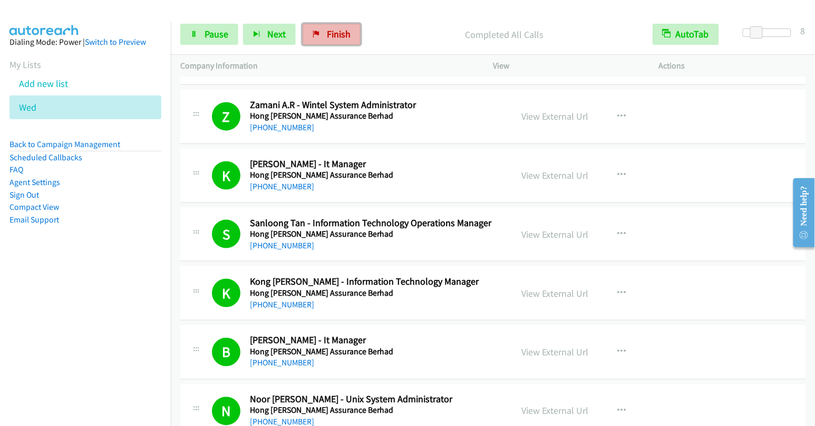
click at [333, 38] on span "Finish" at bounding box center [339, 34] width 24 height 12
